Goal: Task Accomplishment & Management: Use online tool/utility

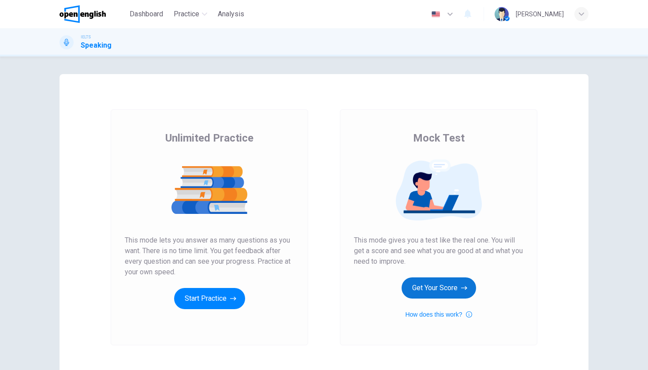
click at [444, 292] on button "Get Your Score" at bounding box center [439, 287] width 75 height 21
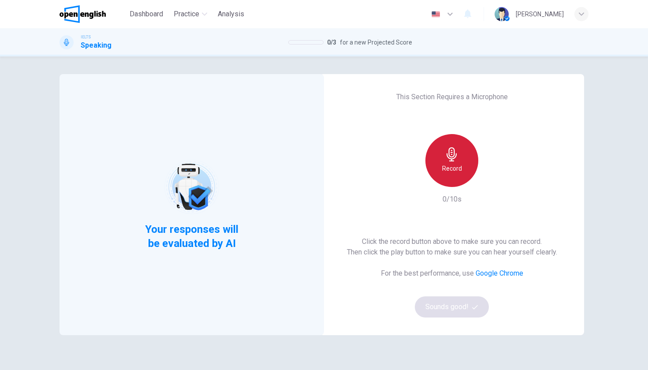
click at [442, 179] on div "Record" at bounding box center [452, 160] width 53 height 53
click at [451, 173] on h6 "Stop" at bounding box center [452, 168] width 13 height 11
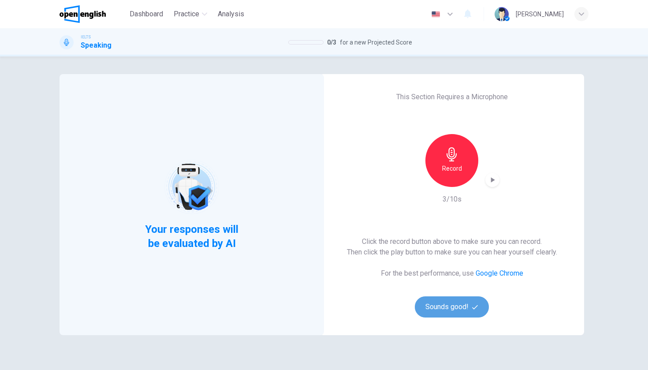
click at [456, 311] on button "Sounds good!" at bounding box center [452, 306] width 74 height 21
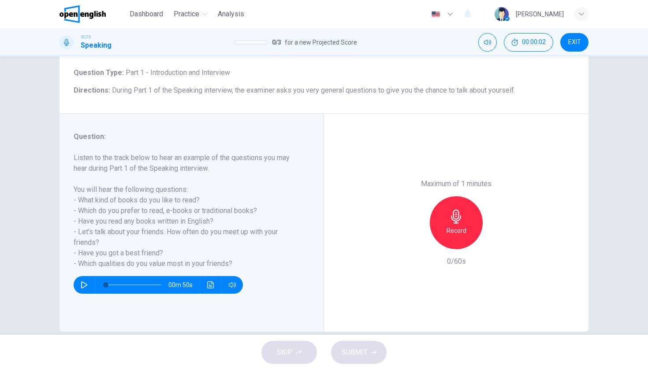
scroll to position [52, 0]
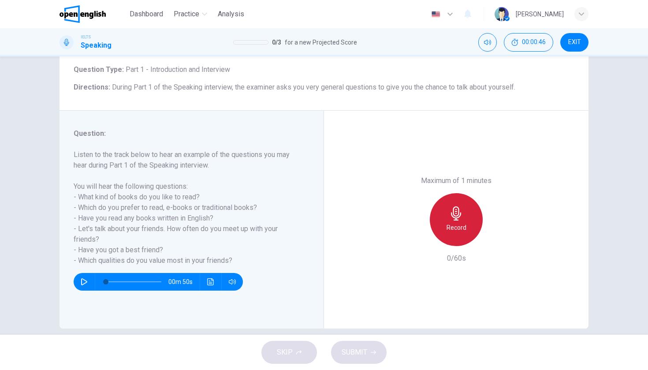
click at [450, 206] on icon "button" at bounding box center [456, 213] width 14 height 14
click at [446, 193] on div "Stop" at bounding box center [456, 219] width 53 height 53
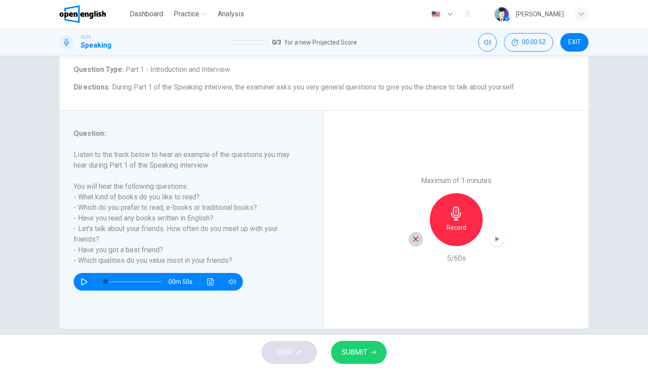
click at [412, 235] on icon "button" at bounding box center [416, 239] width 8 height 8
click at [459, 222] on h6 "Record" at bounding box center [457, 227] width 20 height 11
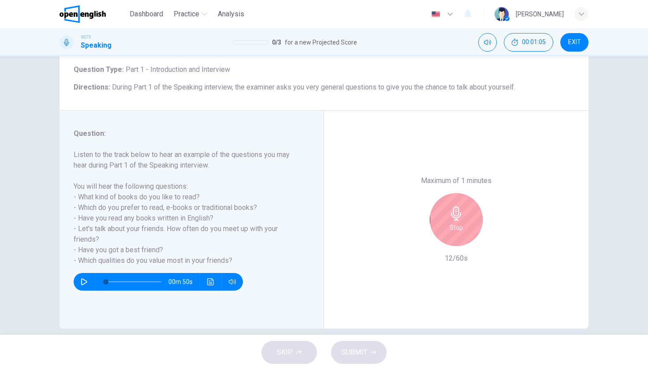
click at [459, 222] on h6 "Stop" at bounding box center [456, 227] width 13 height 11
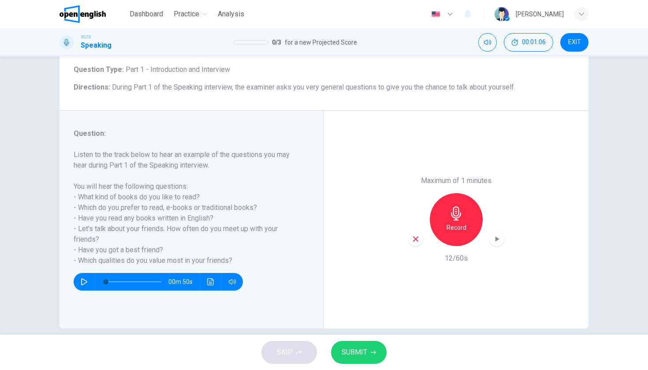
click at [411, 193] on div "Record" at bounding box center [456, 219] width 95 height 53
click at [412, 232] on div "button" at bounding box center [416, 239] width 14 height 14
click at [464, 193] on div "Record" at bounding box center [456, 219] width 53 height 53
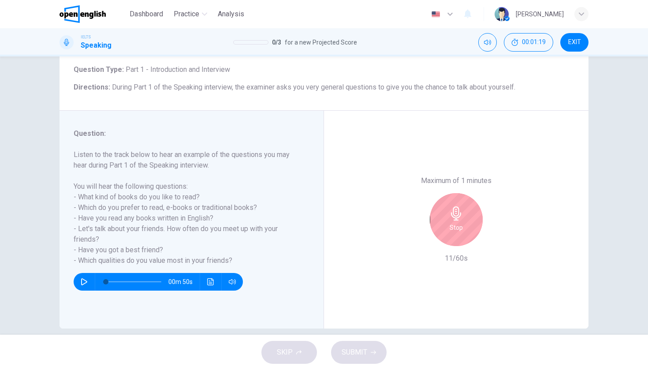
click at [464, 193] on div "Stop" at bounding box center [456, 219] width 53 height 53
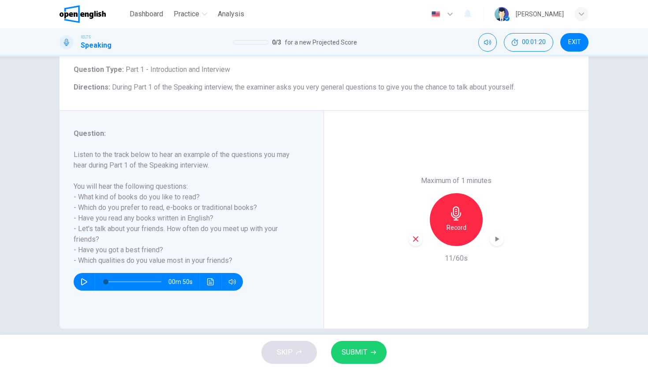
click at [419, 235] on icon "button" at bounding box center [416, 239] width 8 height 8
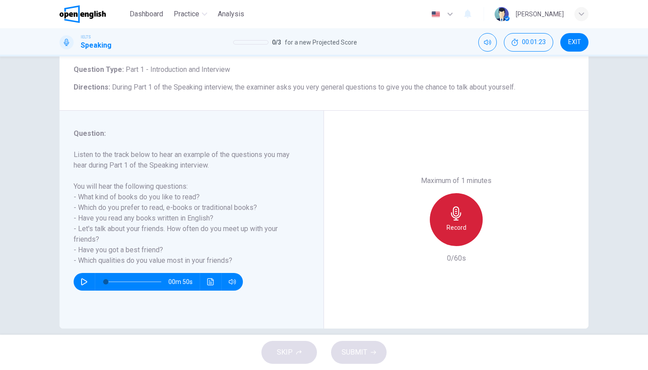
click at [449, 222] on h6 "Record" at bounding box center [457, 227] width 20 height 11
click at [449, 193] on div "Stop" at bounding box center [456, 219] width 53 height 53
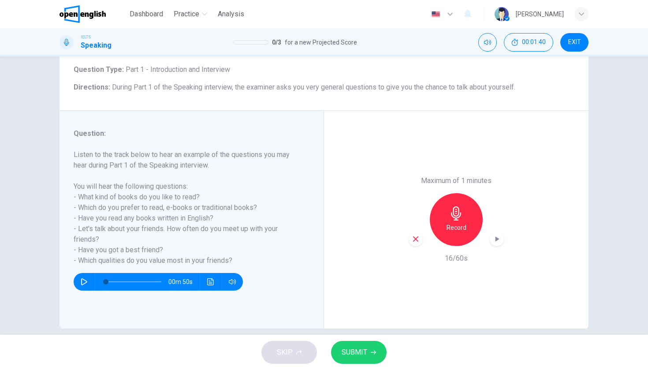
click at [414, 235] on icon "button" at bounding box center [416, 239] width 8 height 8
click at [450, 222] on h6 "Record" at bounding box center [457, 227] width 20 height 11
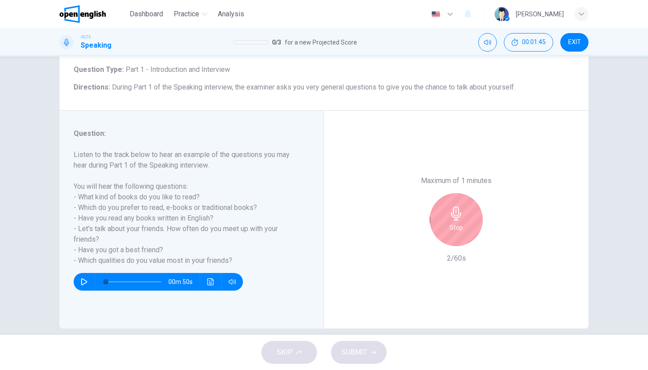
click at [438, 193] on div "Stop" at bounding box center [456, 219] width 53 height 53
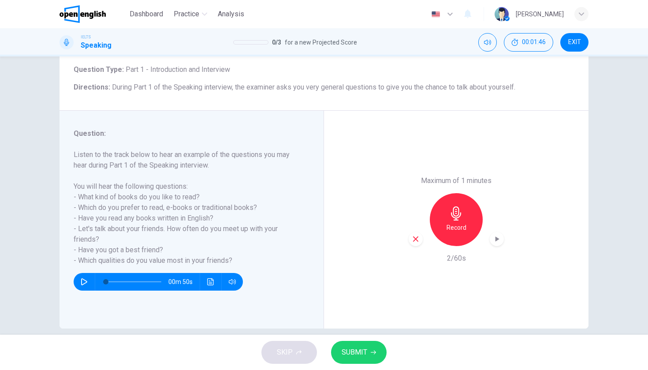
click at [417, 235] on icon "button" at bounding box center [416, 239] width 8 height 8
click at [460, 206] on icon "button" at bounding box center [456, 213] width 14 height 14
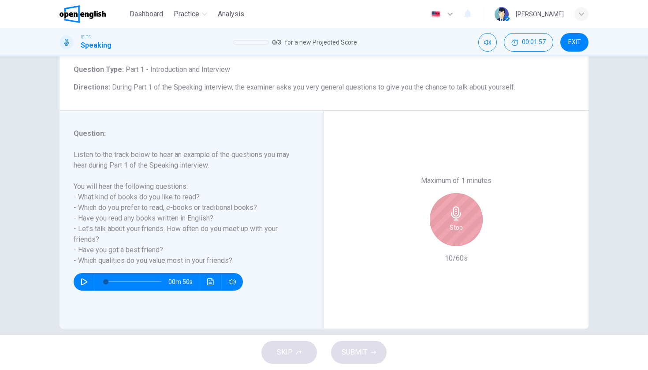
click at [460, 206] on icon "button" at bounding box center [456, 213] width 14 height 14
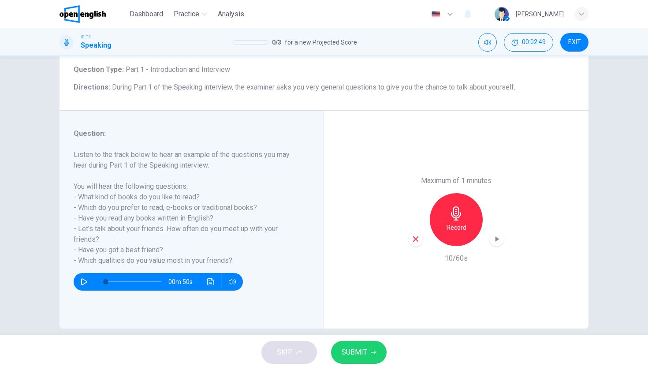
click at [416, 235] on icon "button" at bounding box center [416, 239] width 8 height 8
click at [464, 193] on div "Record" at bounding box center [456, 219] width 53 height 53
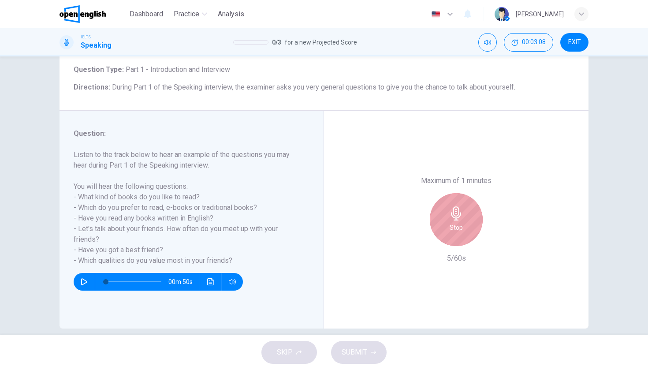
click at [464, 193] on div "Stop" at bounding box center [456, 219] width 53 height 53
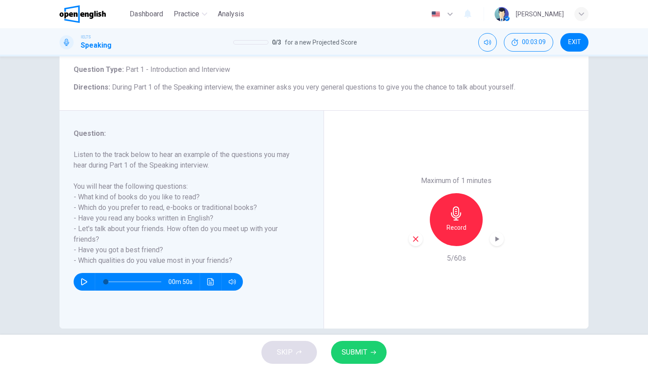
click at [419, 198] on div "Record" at bounding box center [456, 219] width 95 height 53
click at [419, 235] on icon "button" at bounding box center [416, 239] width 8 height 8
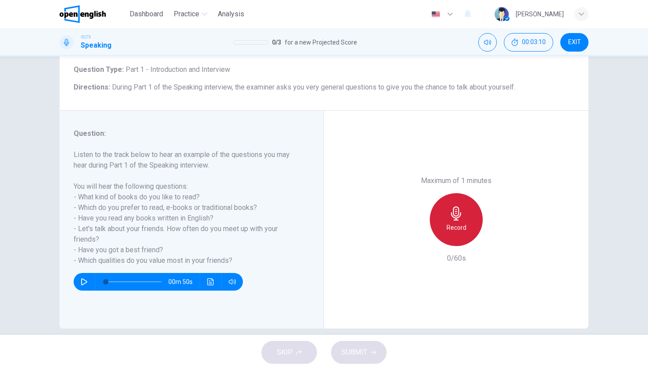
click at [476, 193] on div "Record" at bounding box center [456, 219] width 53 height 53
click at [476, 193] on div "Stop" at bounding box center [456, 219] width 53 height 53
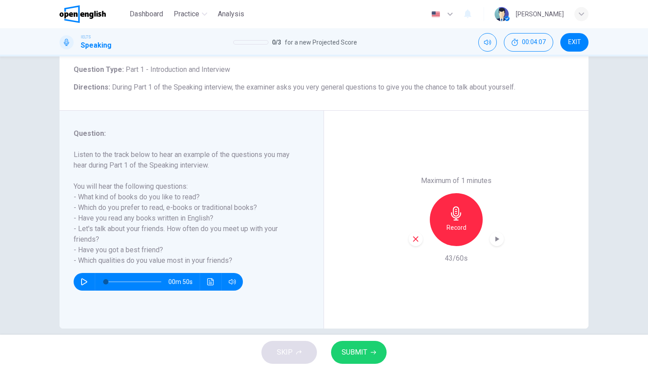
click at [416, 235] on icon "button" at bounding box center [416, 239] width 8 height 8
click at [447, 193] on div "Record" at bounding box center [456, 219] width 53 height 53
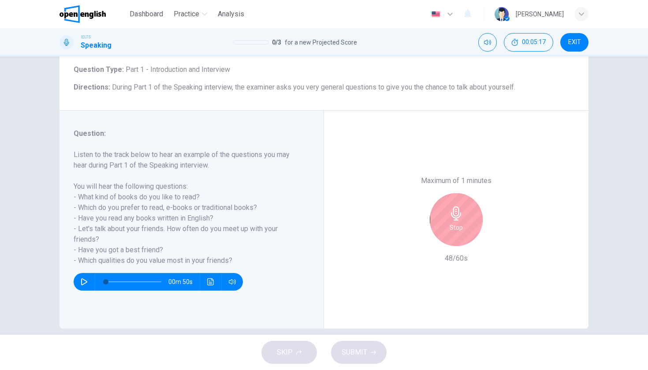
click at [447, 193] on div "Stop" at bounding box center [456, 219] width 53 height 53
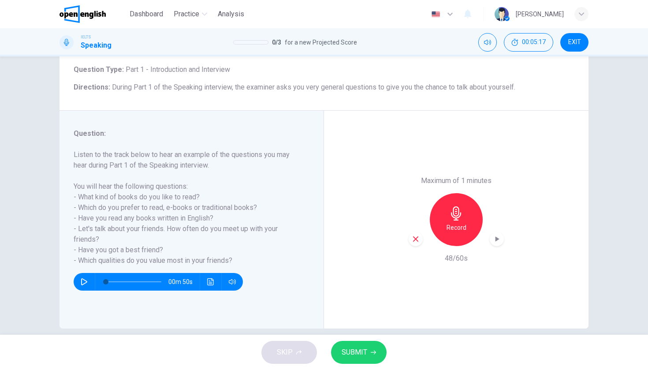
click at [416, 235] on icon "button" at bounding box center [416, 239] width 8 height 8
click at [454, 222] on h6 "Record" at bounding box center [457, 227] width 20 height 11
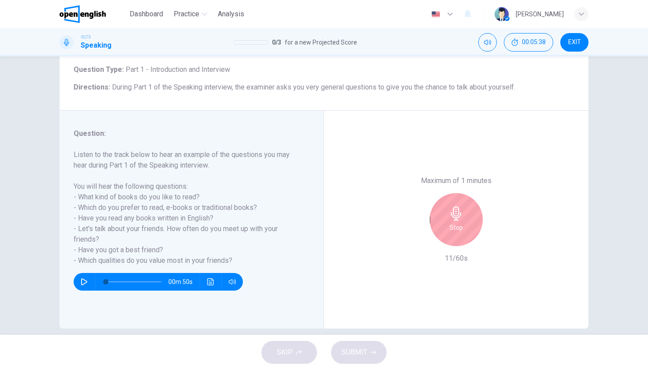
click at [454, 222] on h6 "Stop" at bounding box center [456, 227] width 13 height 11
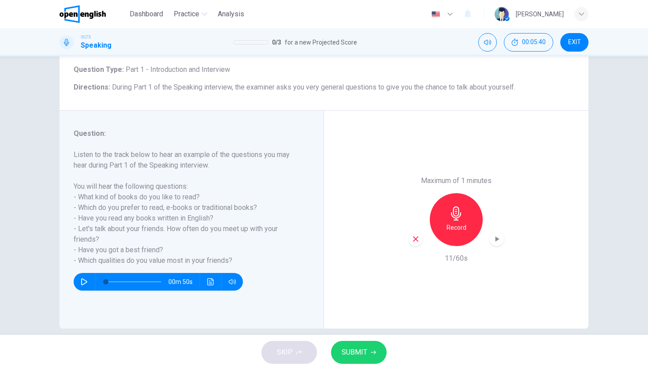
click at [416, 235] on icon "button" at bounding box center [416, 239] width 8 height 8
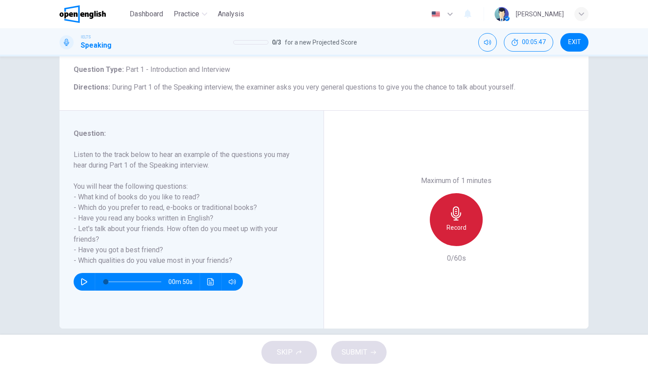
click at [463, 206] on icon "button" at bounding box center [456, 213] width 14 height 14
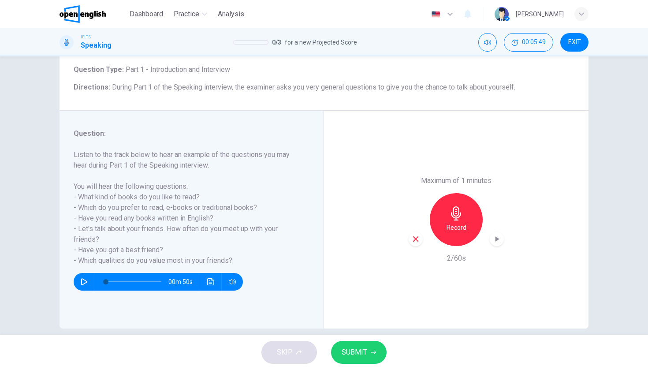
click at [418, 235] on icon "button" at bounding box center [416, 239] width 8 height 8
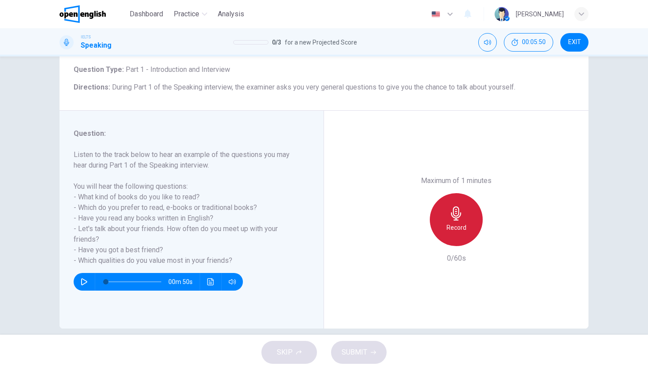
click at [453, 206] on icon "button" at bounding box center [456, 213] width 14 height 14
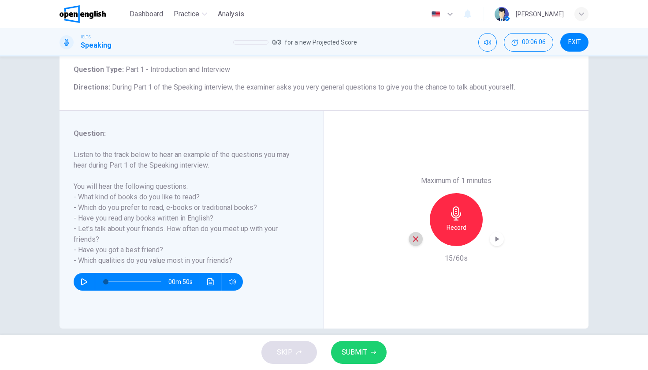
click at [413, 235] on icon "button" at bounding box center [416, 239] width 8 height 8
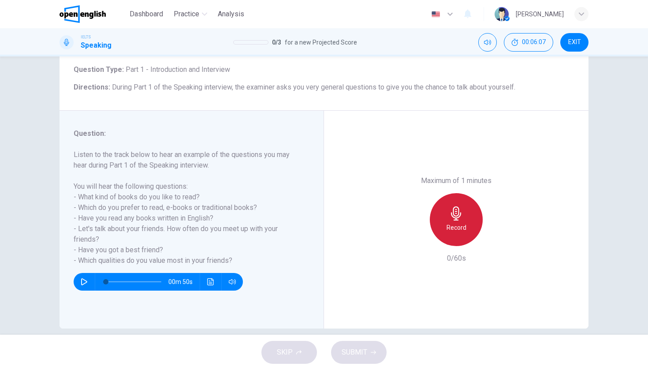
click at [474, 193] on div "Record" at bounding box center [456, 219] width 53 height 53
click at [474, 193] on div "Stop" at bounding box center [456, 219] width 53 height 53
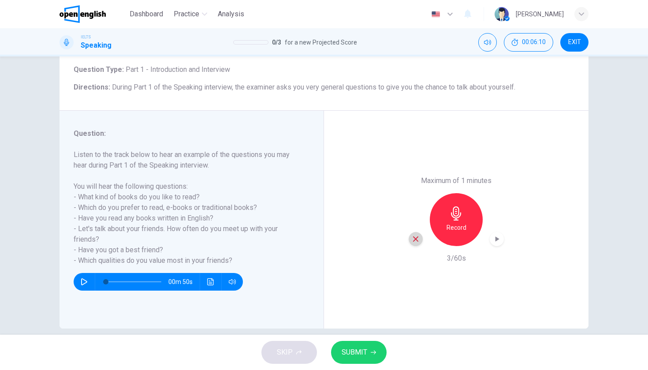
click at [420, 232] on div "button" at bounding box center [416, 239] width 14 height 14
click at [455, 222] on h6 "Record" at bounding box center [457, 227] width 20 height 11
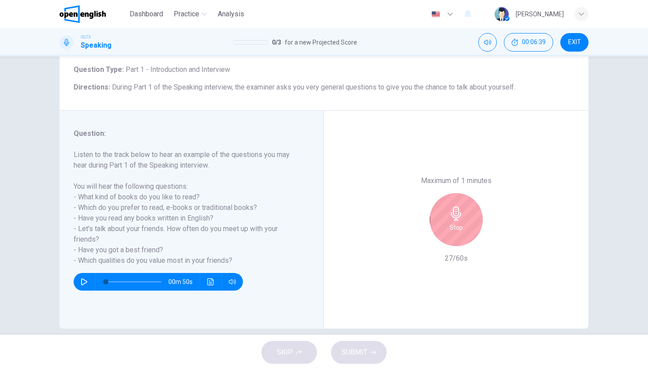
click at [455, 222] on h6 "Stop" at bounding box center [456, 227] width 13 height 11
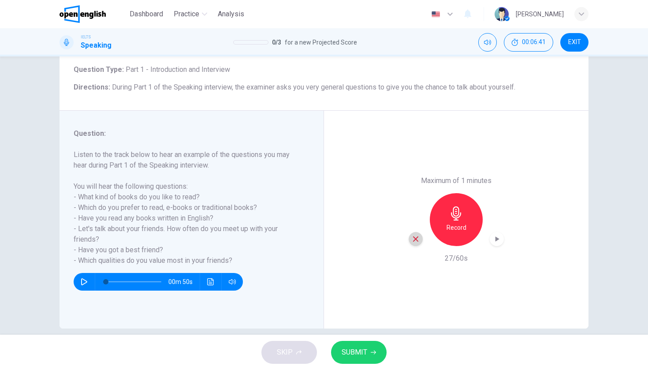
click at [414, 232] on div "button" at bounding box center [416, 239] width 14 height 14
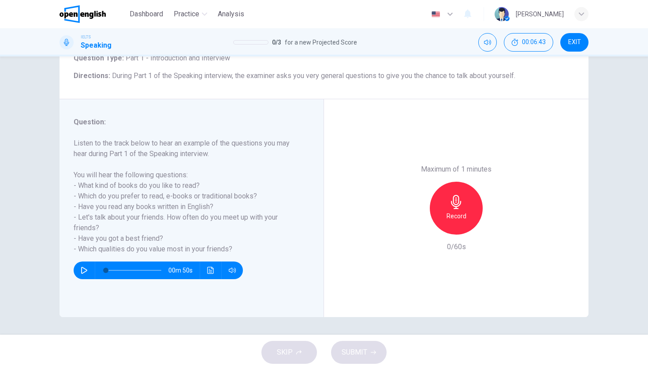
scroll to position [64, 0]
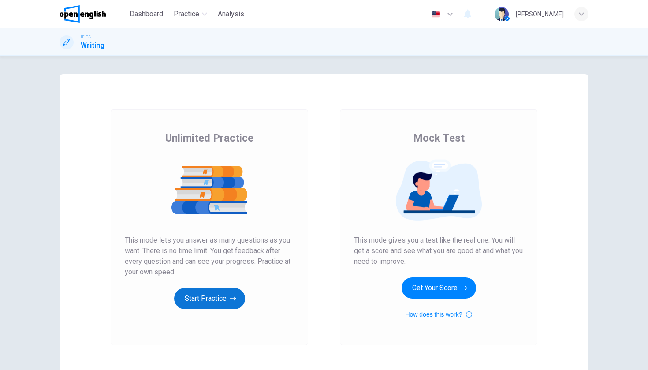
click at [202, 294] on button "Start Practice" at bounding box center [209, 298] width 71 height 21
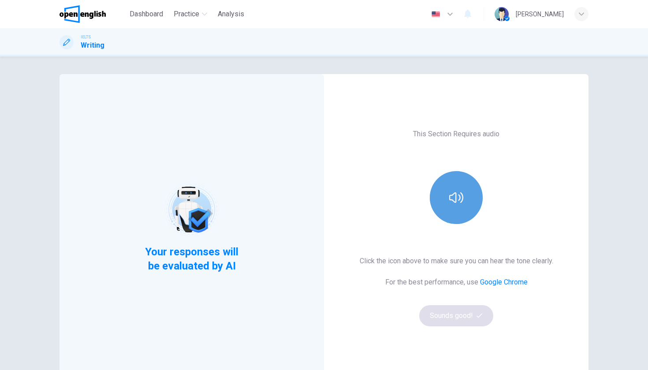
click at [456, 213] on button "button" at bounding box center [456, 197] width 53 height 53
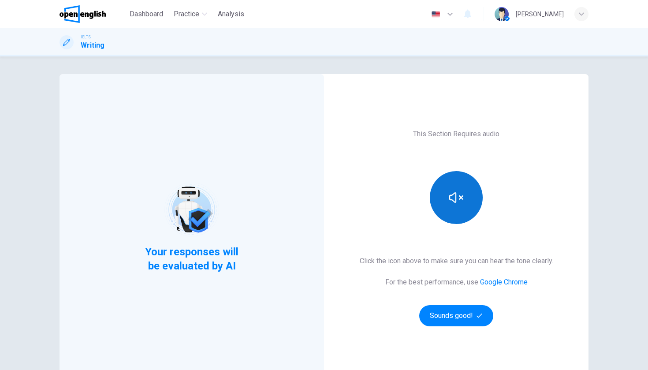
click at [456, 213] on button "button" at bounding box center [456, 197] width 53 height 53
click at [460, 203] on icon "button" at bounding box center [456, 198] width 14 height 14
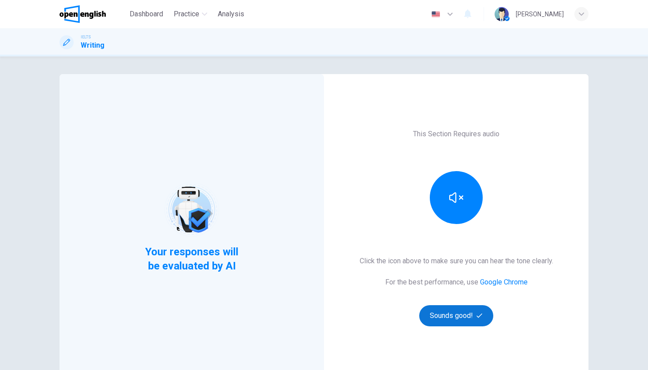
click at [441, 317] on button "Sounds good!" at bounding box center [456, 315] width 74 height 21
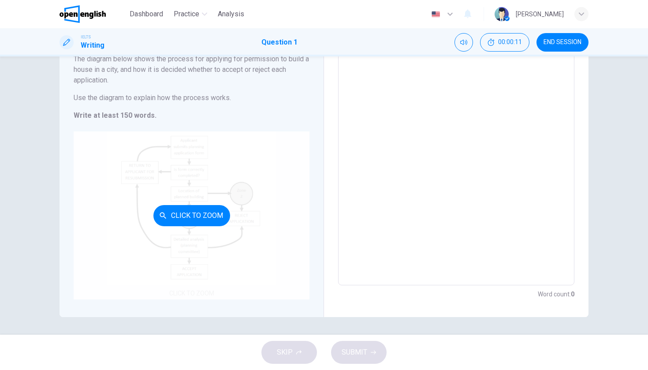
scroll to position [80, 0]
click at [210, 221] on button "Click to Zoom" at bounding box center [192, 215] width 77 height 21
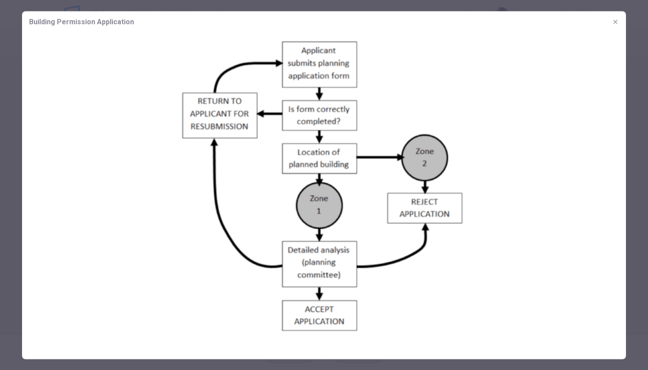
click at [0, 159] on div at bounding box center [324, 185] width 648 height 370
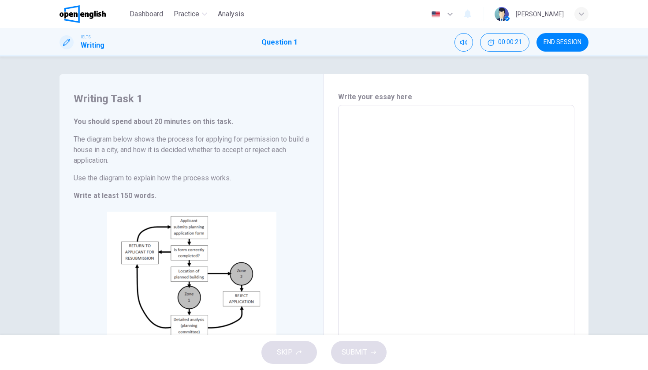
scroll to position [0, 0]
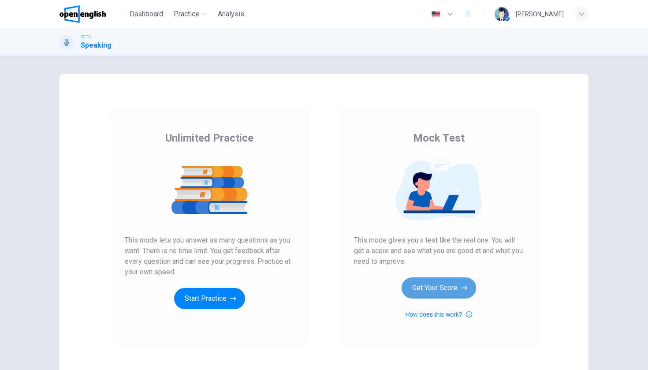
click at [452, 283] on button "Get Your Score" at bounding box center [439, 287] width 75 height 21
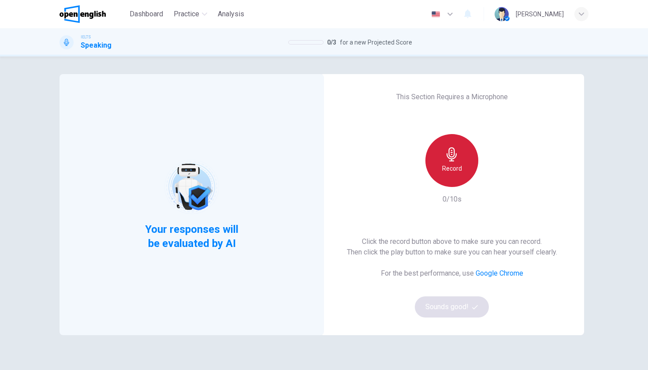
click at [449, 175] on div "Record" at bounding box center [452, 160] width 53 height 53
click at [453, 178] on div "Stop" at bounding box center [452, 160] width 53 height 53
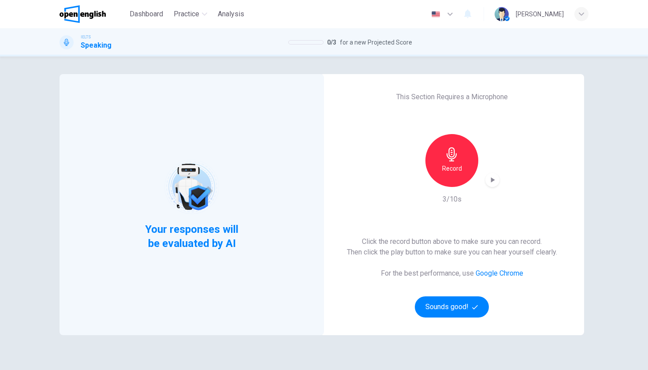
click at [494, 181] on icon "button" at bounding box center [492, 180] width 9 height 9
click at [465, 297] on button "Sounds good!" at bounding box center [452, 306] width 74 height 21
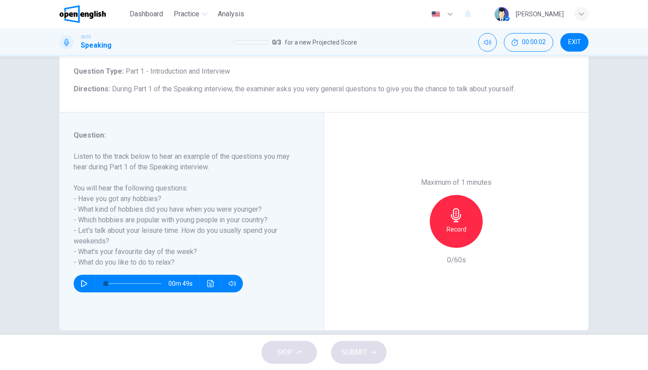
scroll to position [50, 0]
click at [464, 195] on div "Record" at bounding box center [456, 221] width 53 height 53
click at [461, 224] on h6 "Stop" at bounding box center [456, 229] width 13 height 11
click at [414, 237] on icon "button" at bounding box center [416, 241] width 8 height 8
click at [452, 208] on icon "button" at bounding box center [456, 215] width 10 height 14
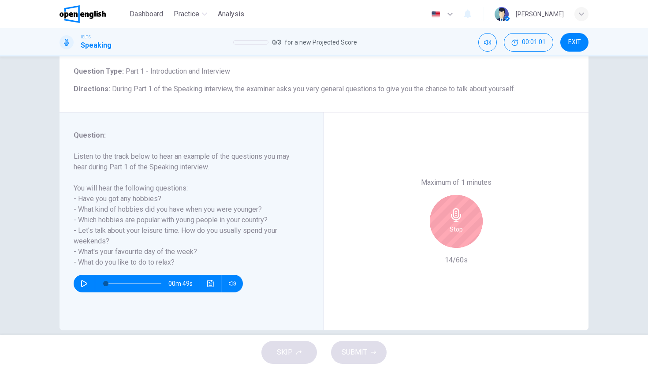
click at [452, 208] on icon "button" at bounding box center [456, 215] width 10 height 14
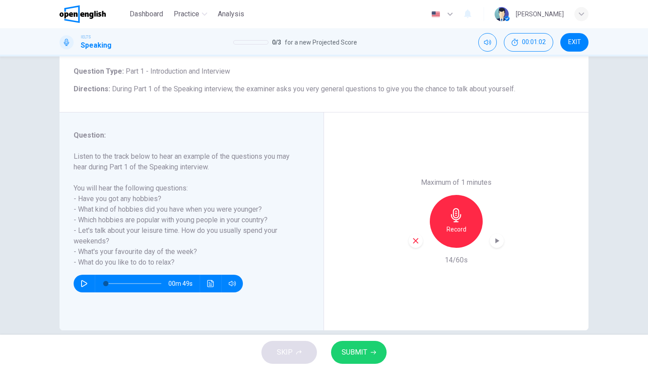
click at [416, 238] on icon "button" at bounding box center [415, 240] width 5 height 5
click at [447, 224] on h6 "Record" at bounding box center [457, 229] width 20 height 11
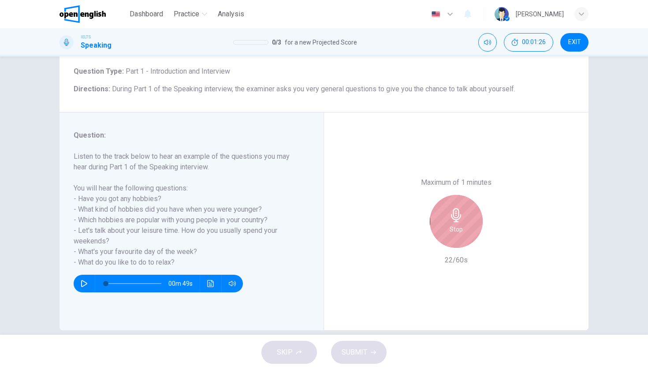
click at [447, 195] on div "Stop" at bounding box center [456, 221] width 53 height 53
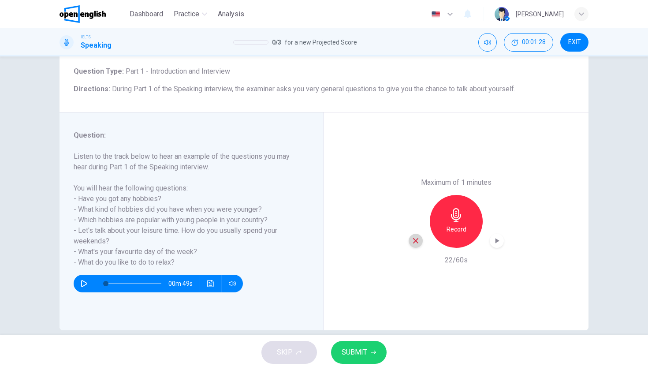
click at [418, 237] on icon "button" at bounding box center [416, 241] width 8 height 8
click at [488, 199] on div "Record" at bounding box center [456, 221] width 95 height 53
click at [464, 224] on h6 "Record" at bounding box center [457, 229] width 20 height 11
click at [366, 347] on span "SUBMIT" at bounding box center [355, 352] width 26 height 12
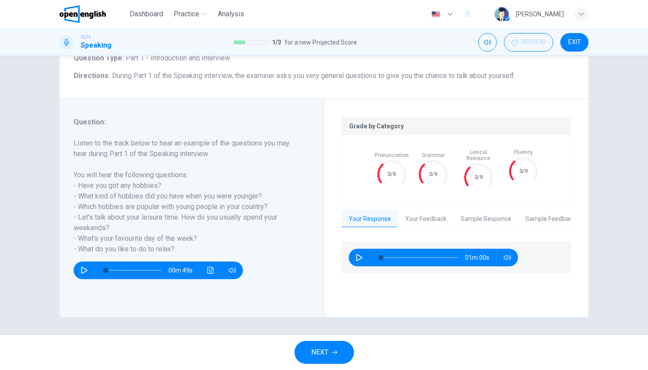
scroll to position [64, 0]
click at [418, 212] on button "Your Feedback" at bounding box center [426, 219] width 56 height 19
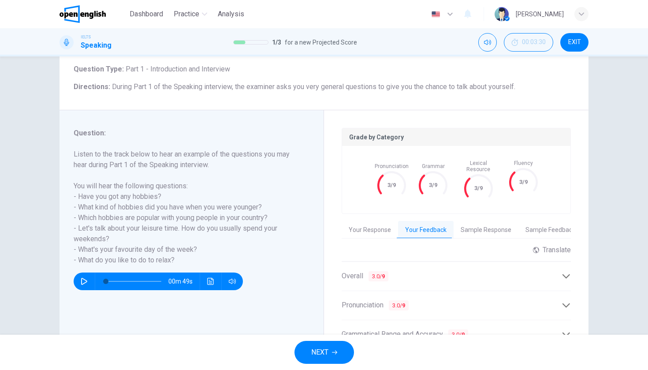
scroll to position [56, 0]
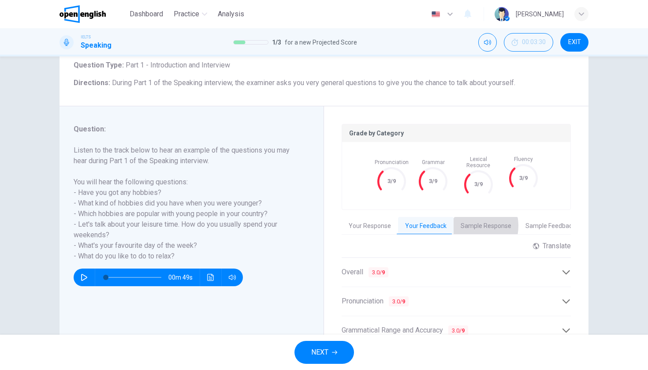
click at [466, 220] on button "Sample Response" at bounding box center [486, 226] width 65 height 19
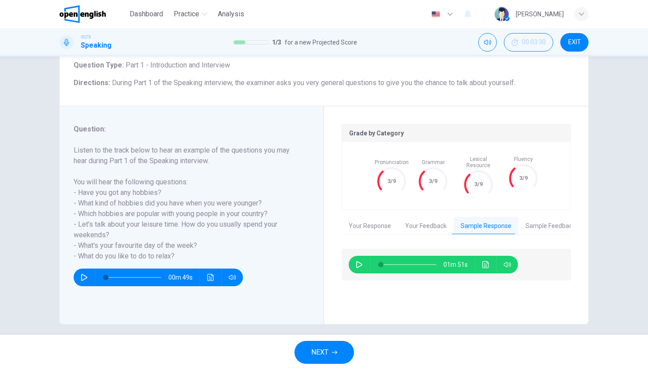
click at [389, 219] on button "Your Response" at bounding box center [370, 226] width 56 height 19
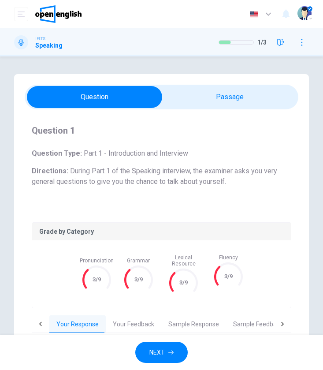
scroll to position [0, 0]
click at [282, 43] on icon "button" at bounding box center [280, 42] width 7 height 7
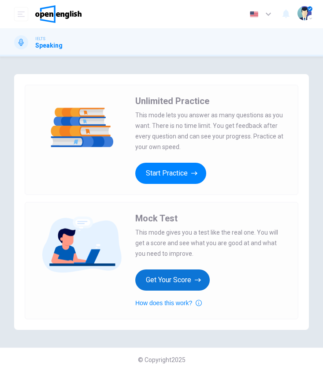
click at [166, 283] on button "Get Your Score" at bounding box center [172, 280] width 75 height 21
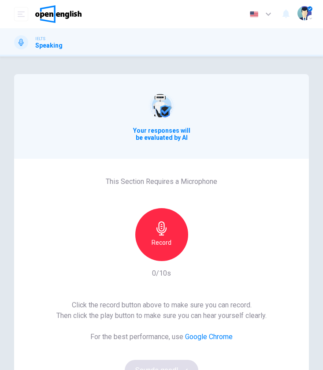
click at [169, 240] on h6 "Record" at bounding box center [162, 242] width 20 height 11
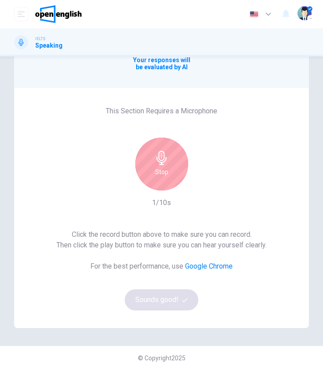
scroll to position [71, 0]
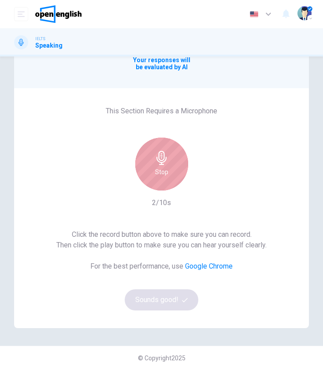
click at [179, 178] on div "Stop" at bounding box center [161, 164] width 53 height 53
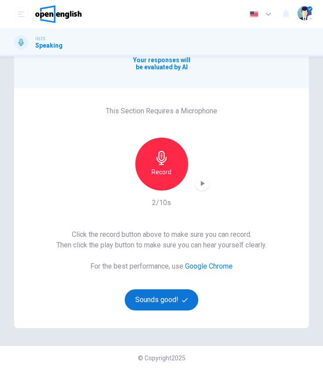
click at [178, 304] on button "Sounds good!" at bounding box center [162, 299] width 74 height 21
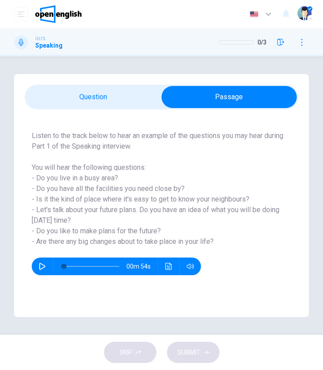
scroll to position [0, 0]
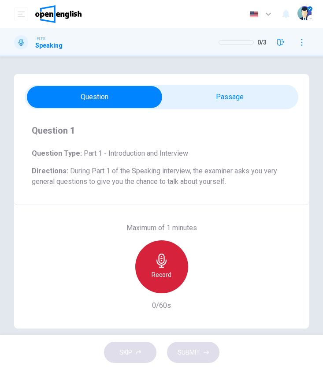
click at [166, 266] on icon "button" at bounding box center [162, 261] width 14 height 14
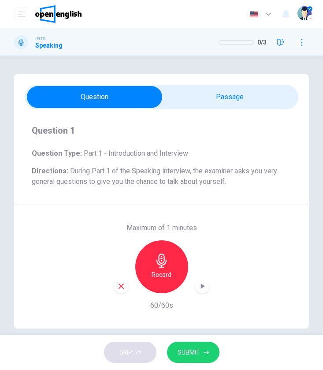
click at [194, 348] on span "SUBMIT" at bounding box center [189, 352] width 22 height 11
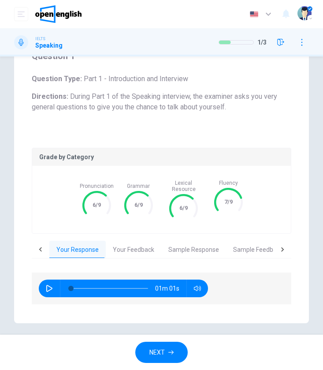
scroll to position [74, 0]
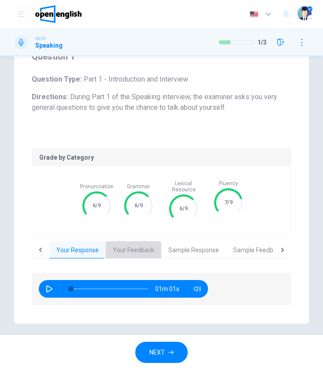
click at [129, 246] on button "Your Feedback" at bounding box center [134, 250] width 56 height 19
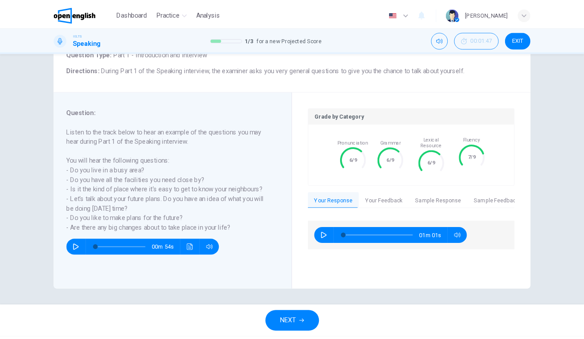
scroll to position [64, 0]
